Goal: Transaction & Acquisition: Subscribe to service/newsletter

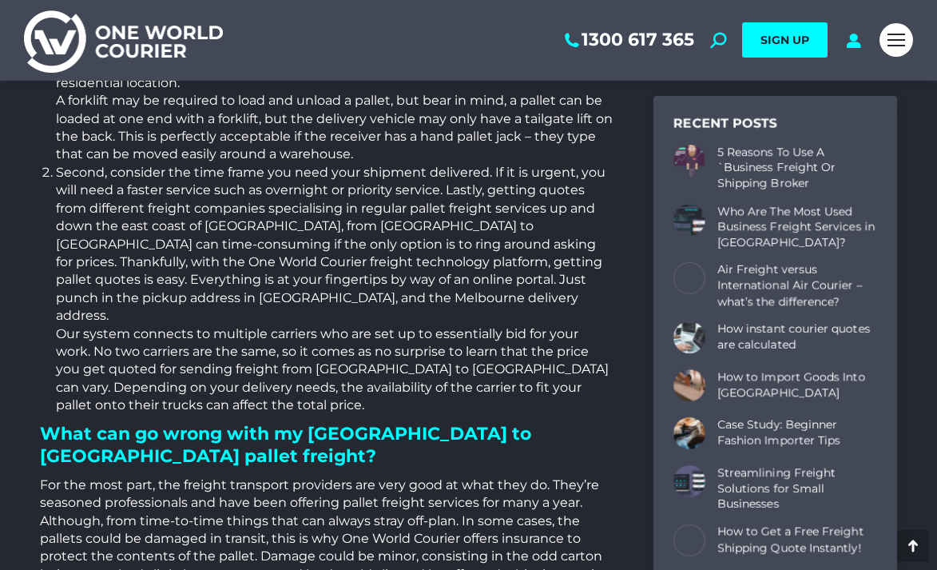
scroll to position [967, 0]
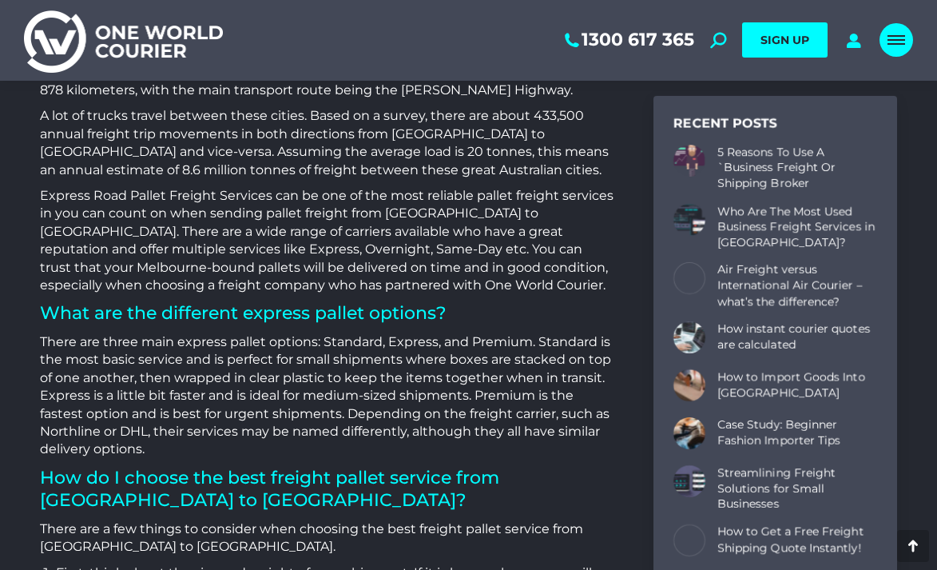
click at [887, 37] on link "Mobile menu icon" at bounding box center [896, 40] width 34 height 34
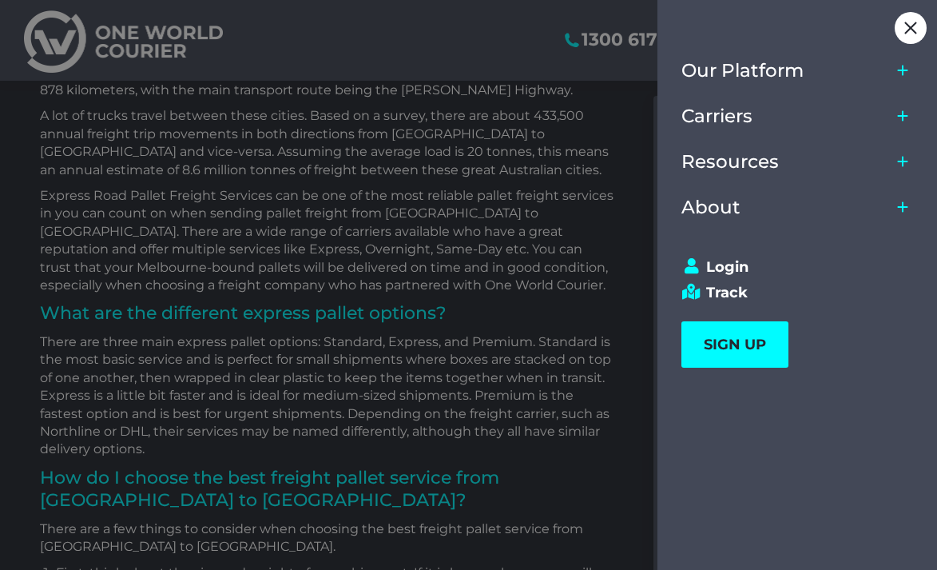
click at [903, 70] on icon "Main Menu" at bounding box center [903, 71] width 10 height 10
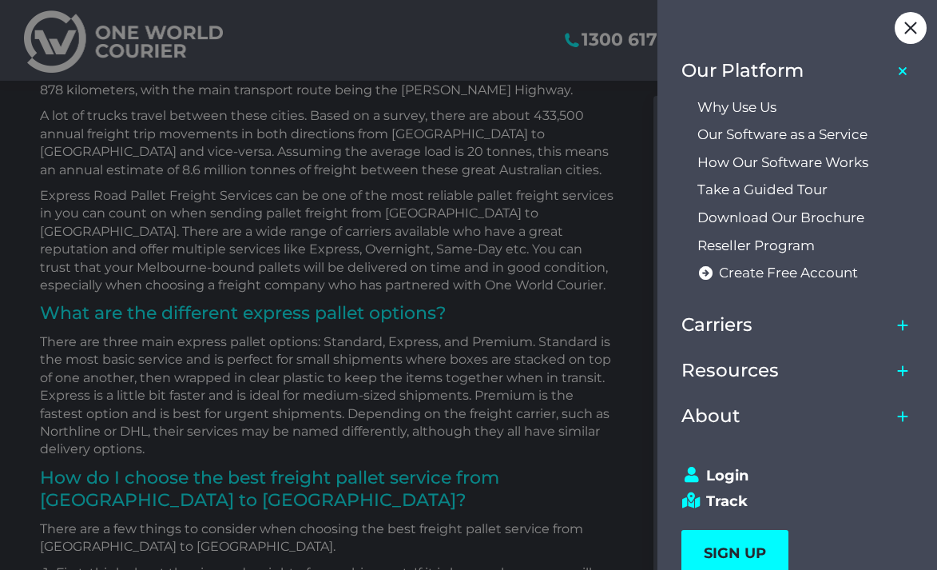
click at [893, 320] on icon "Main Menu" at bounding box center [903, 325] width 24 height 37
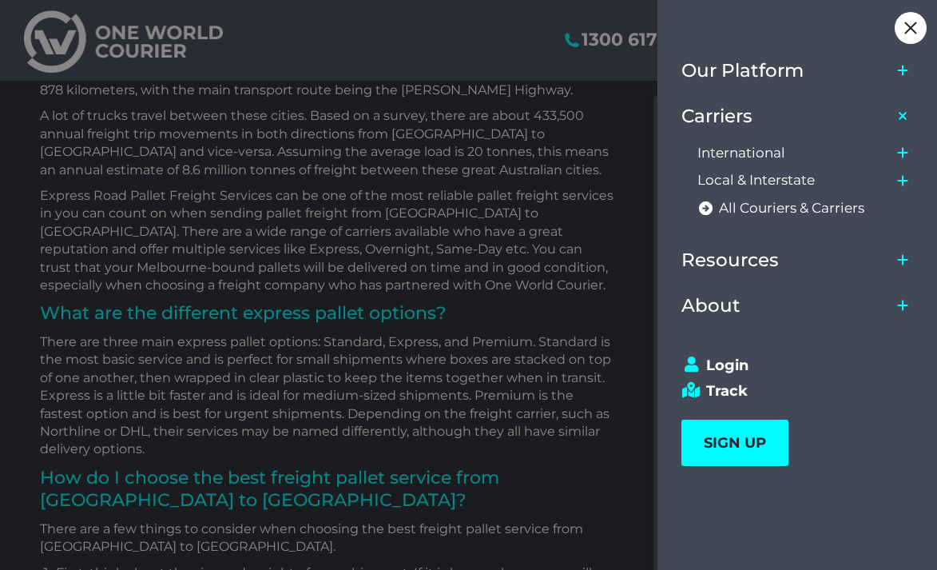
click at [891, 73] on icon "Main Menu" at bounding box center [903, 71] width 24 height 37
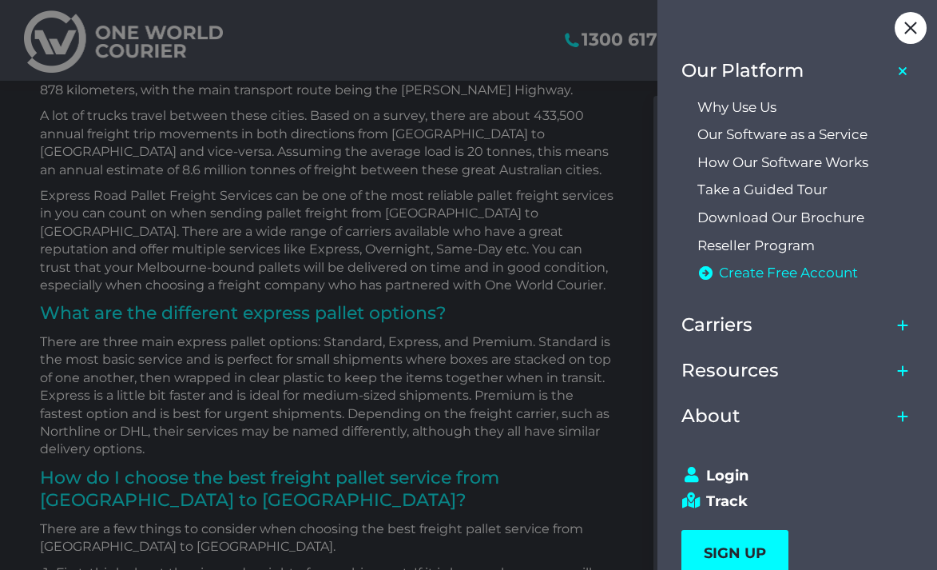
click at [763, 274] on span "Create Free Account" at bounding box center [788, 272] width 139 height 17
click at [559, 279] on div at bounding box center [468, 285] width 937 height 570
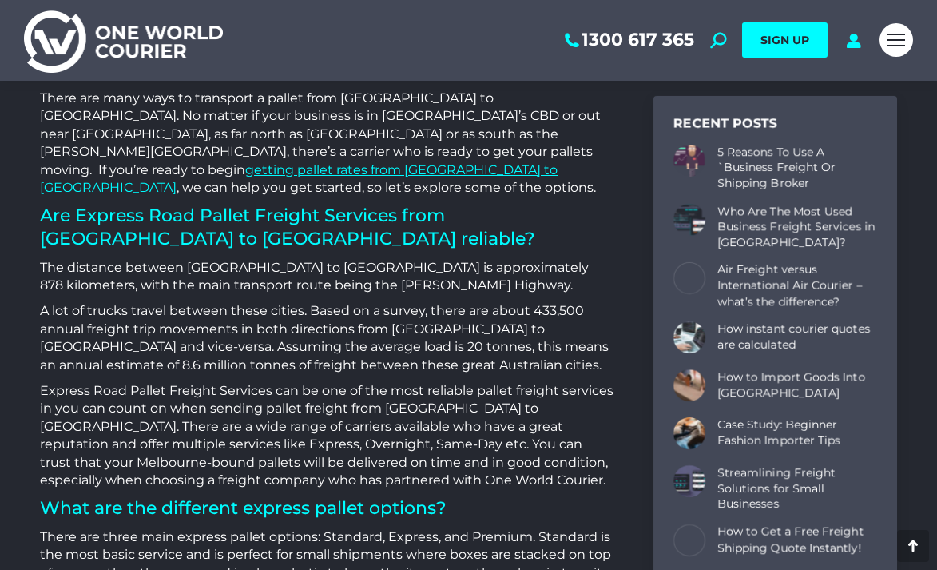
scroll to position [610, 0]
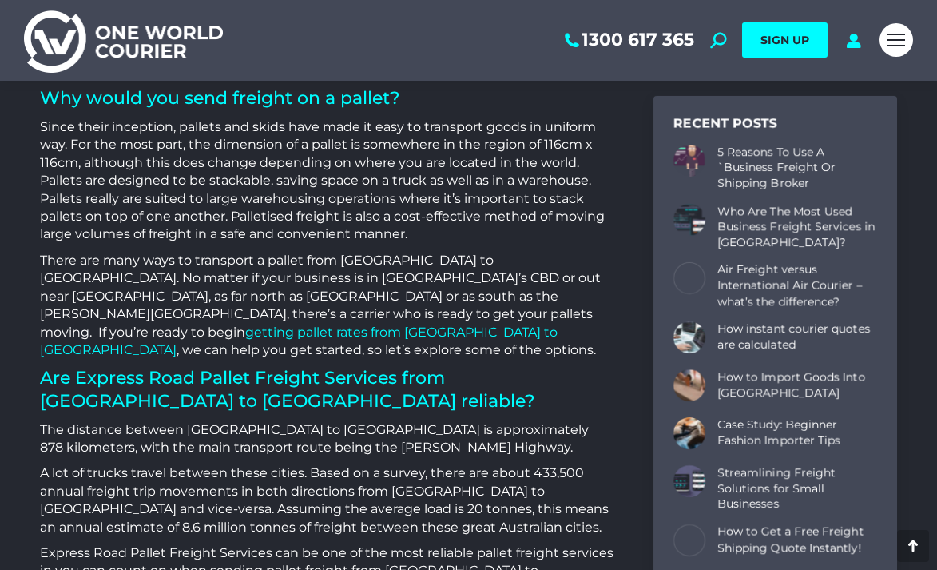
click at [311, 324] on link "getting pallet rates from Melbourne to Sydney" at bounding box center [299, 340] width 518 height 33
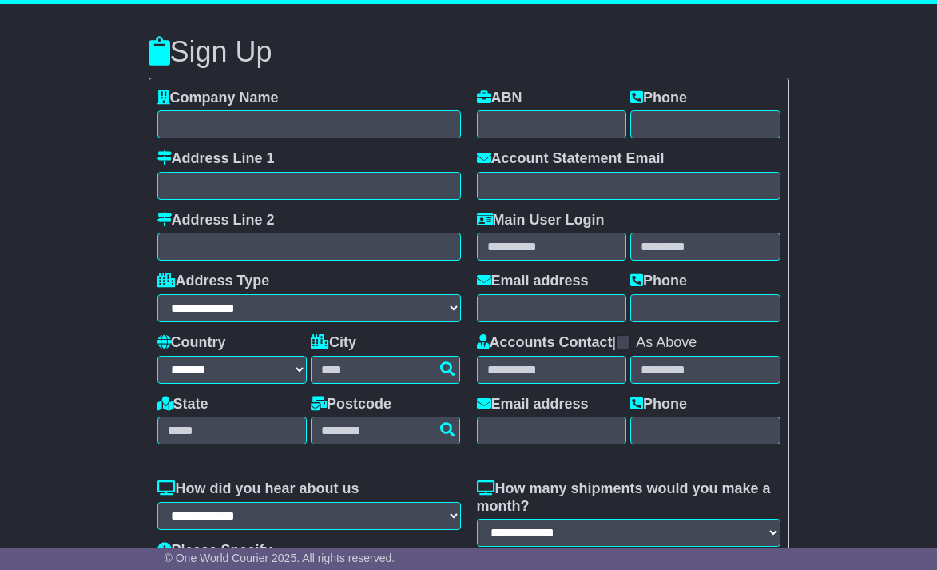
select select "**"
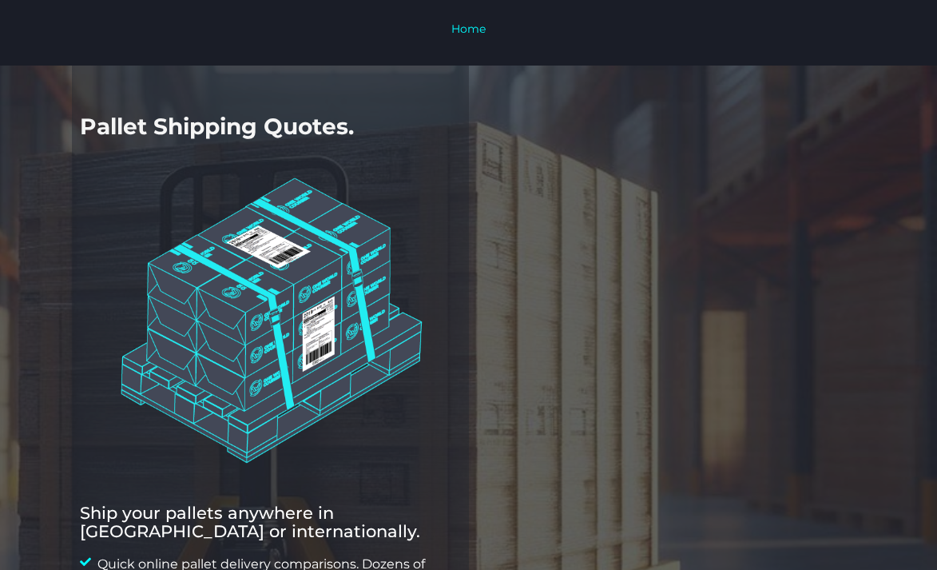
click at [609, 43] on div "Home" at bounding box center [469, 33] width 656 height 26
